Goal: Check status: Check status

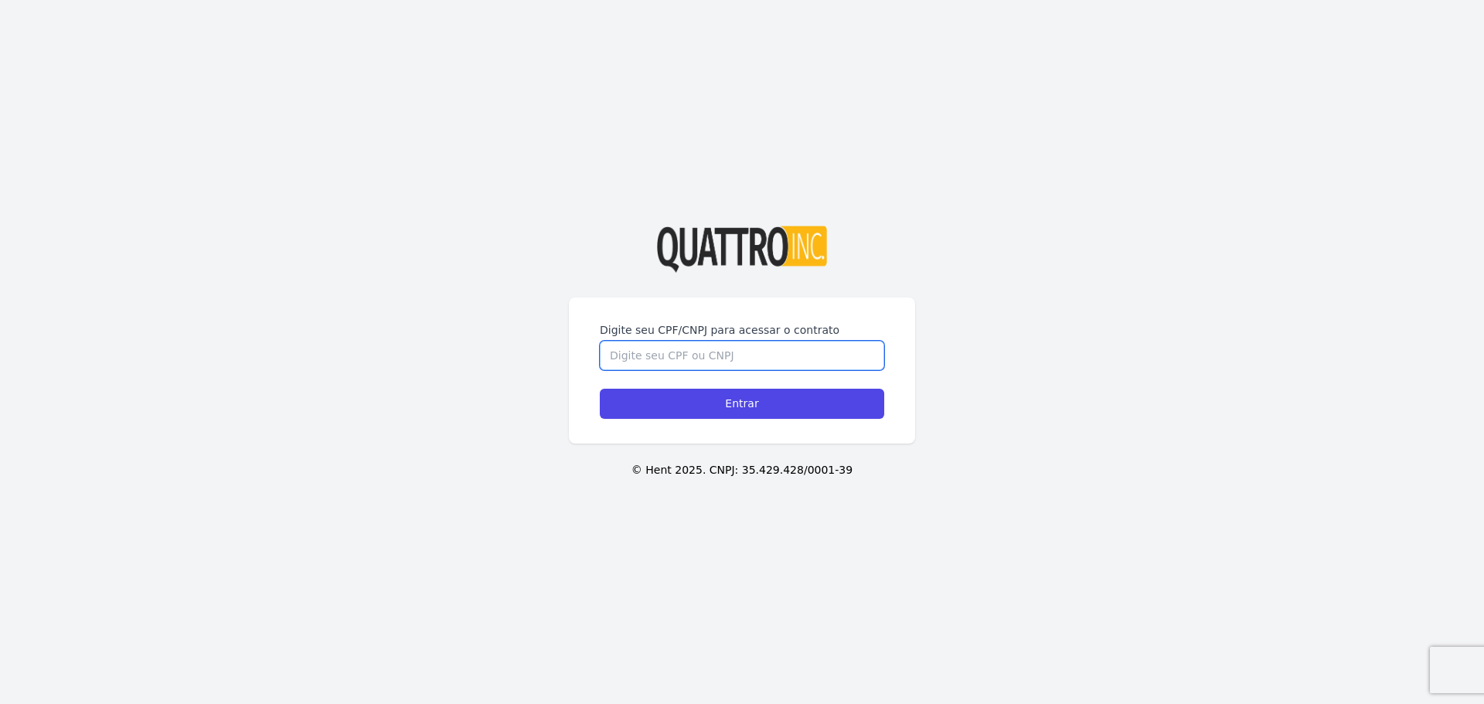
click at [631, 354] on input "Digite seu CPF/CNPJ para acessar o contrato" at bounding box center [742, 355] width 284 height 29
type input "52765065829"
click at [600, 389] on input "Entrar" at bounding box center [742, 404] width 284 height 30
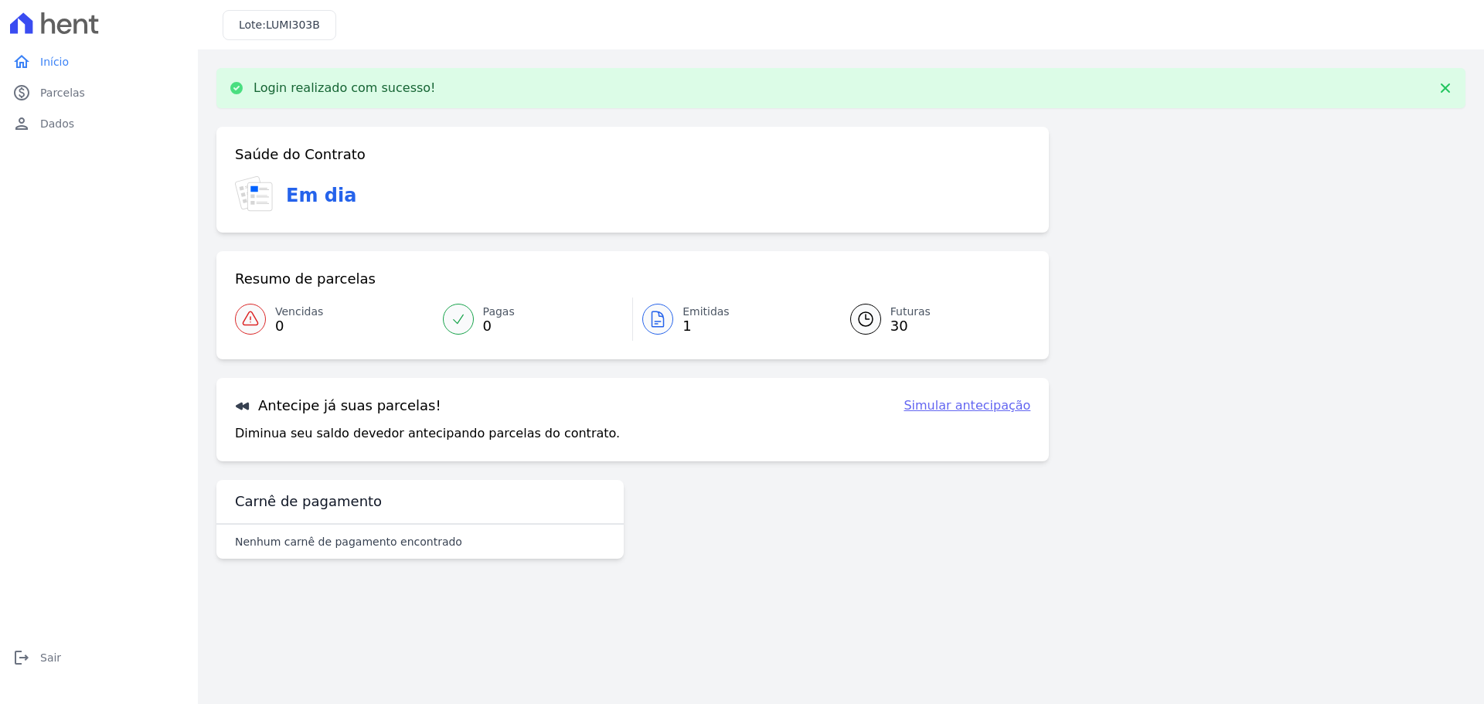
click at [715, 547] on div "Saúde do Contrato Em dia Resumo de parcelas Vencidas 0 Pagas 0 Emitidas 1 Futur…" at bounding box center [632, 346] width 833 height 438
click at [103, 97] on link "paid Parcelas" at bounding box center [99, 92] width 186 height 31
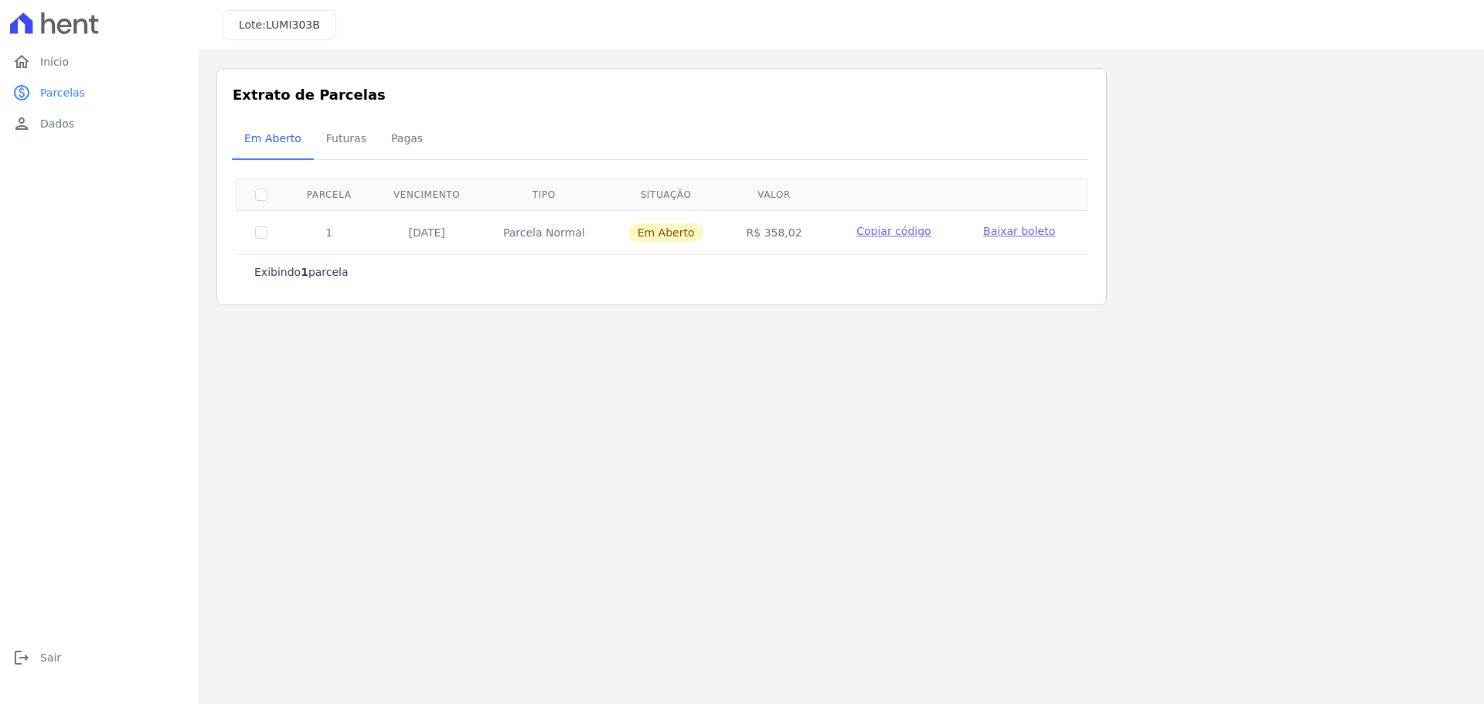
click at [986, 233] on span "Baixar boleto" at bounding box center [1019, 231] width 72 height 12
click at [94, 66] on link "home Início" at bounding box center [99, 61] width 186 height 31
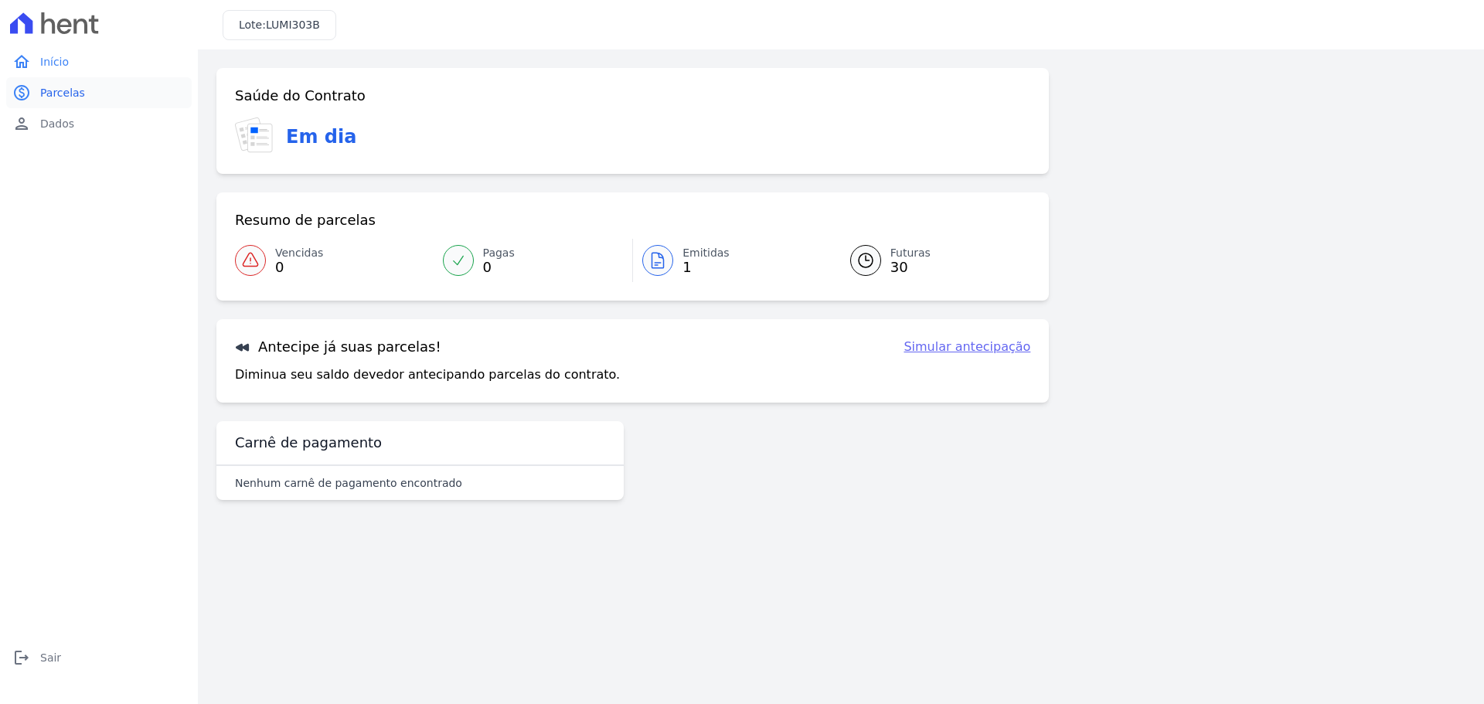
click at [139, 92] on link "paid Parcelas" at bounding box center [99, 92] width 186 height 31
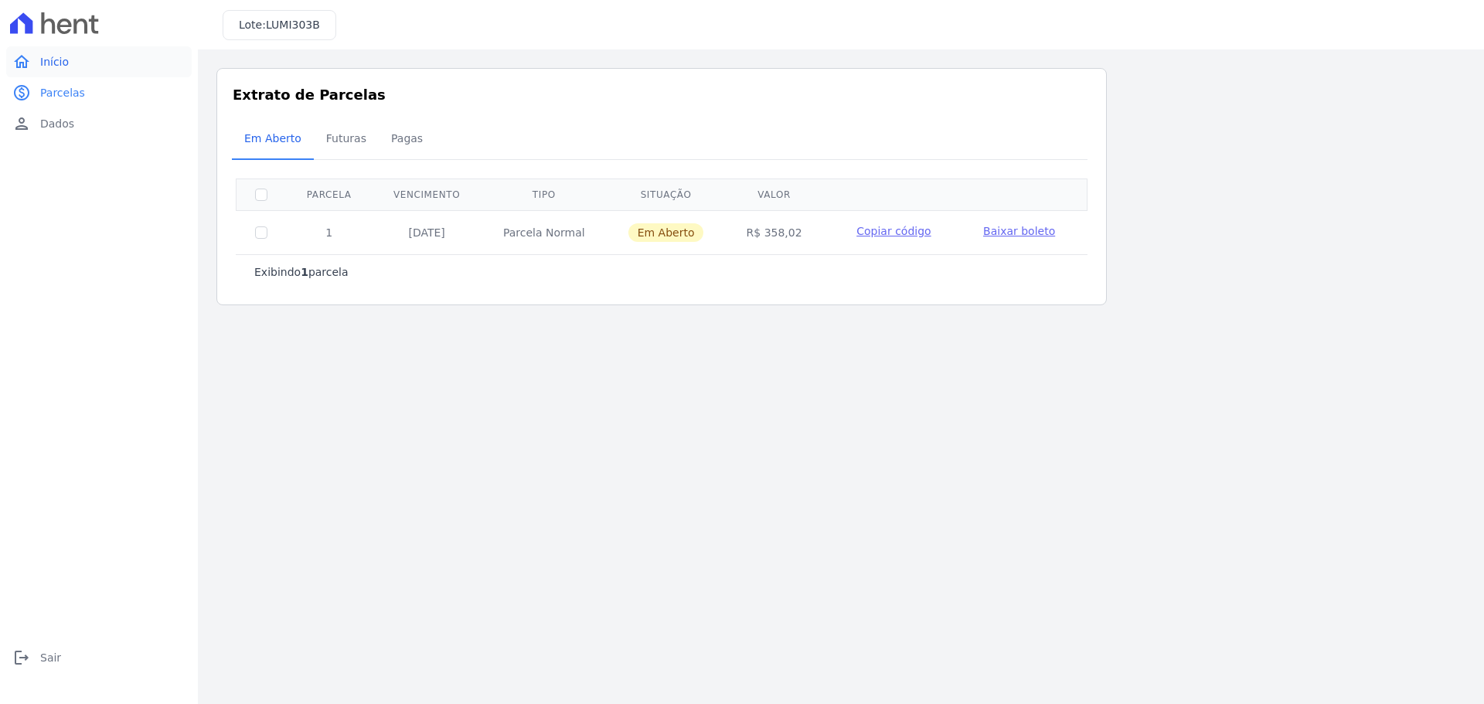
click at [96, 64] on link "home Início" at bounding box center [99, 61] width 186 height 31
